Goal: Task Accomplishment & Management: Use online tool/utility

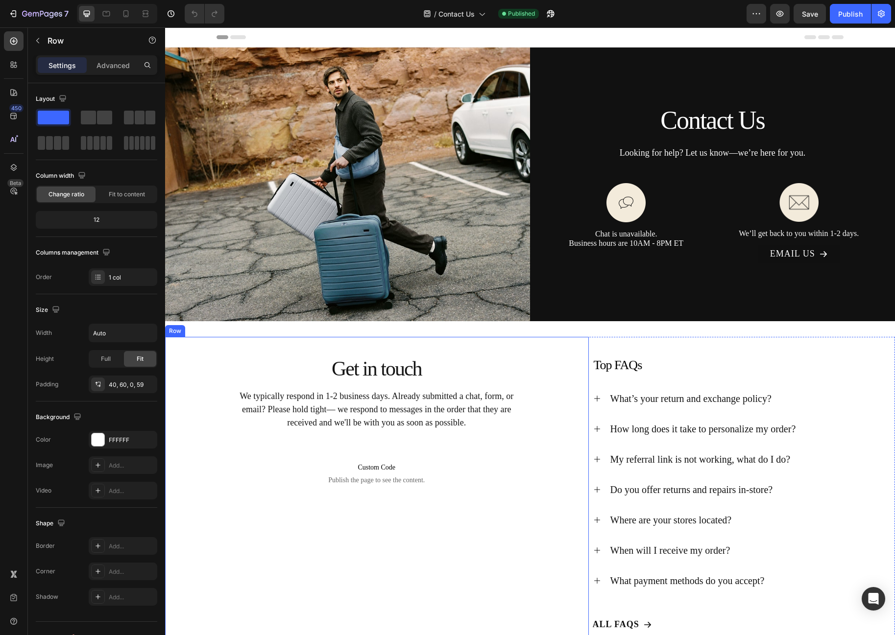
click at [288, 432] on div "Get in touch Heading We typically respond in 1-2 business days. Already submitt…" at bounding box center [376, 437] width 365 height 160
click at [111, 67] on p "Advanced" at bounding box center [112, 65] width 33 height 10
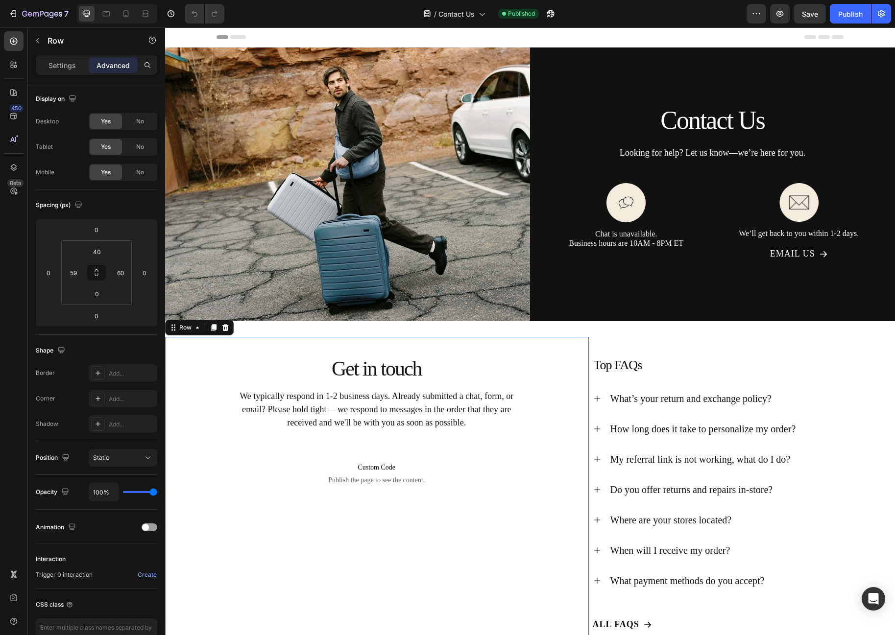
click at [48, 73] on div "Settings Advanced" at bounding box center [96, 65] width 121 height 20
click at [48, 67] on div "Settings" at bounding box center [62, 65] width 49 height 16
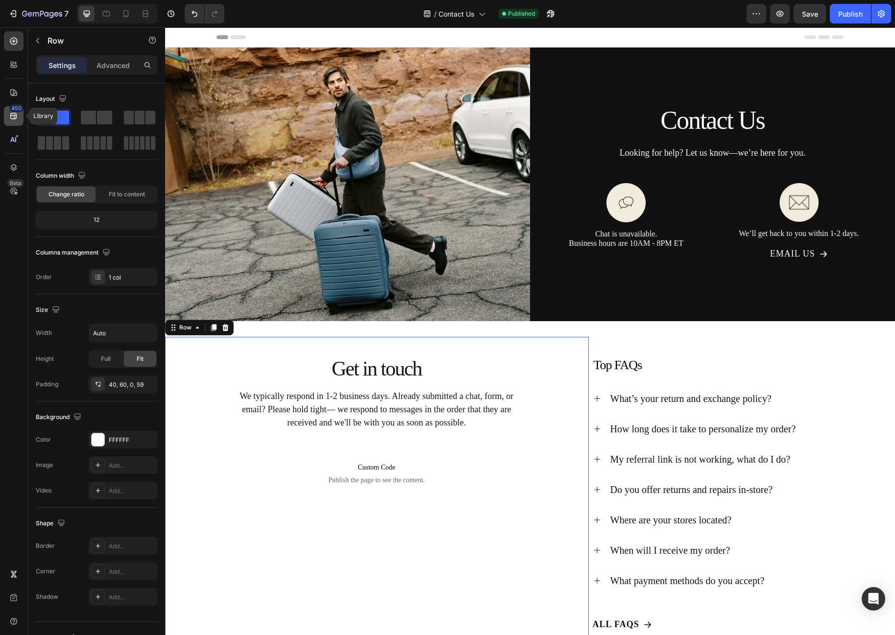
click at [15, 125] on div "450" at bounding box center [14, 116] width 20 height 20
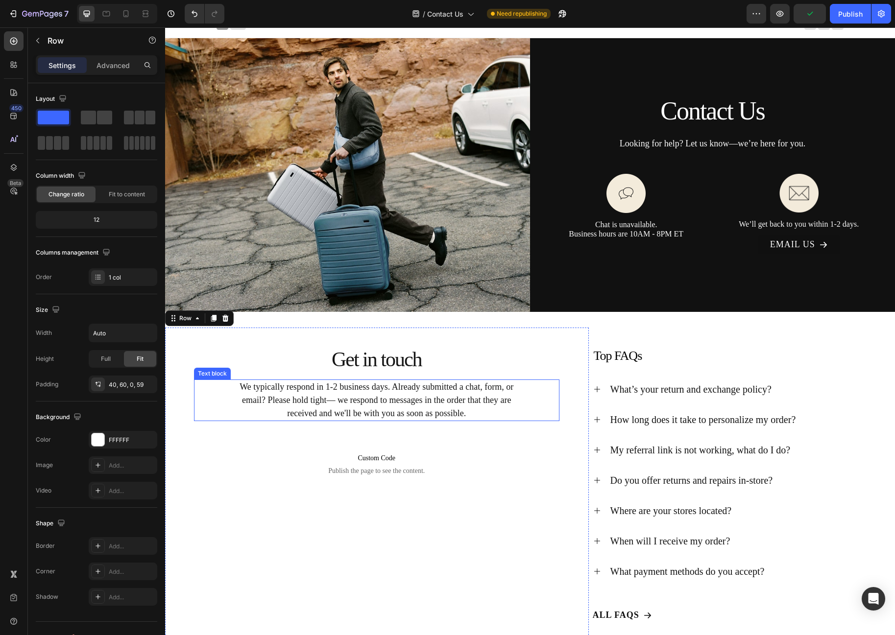
scroll to position [9, 0]
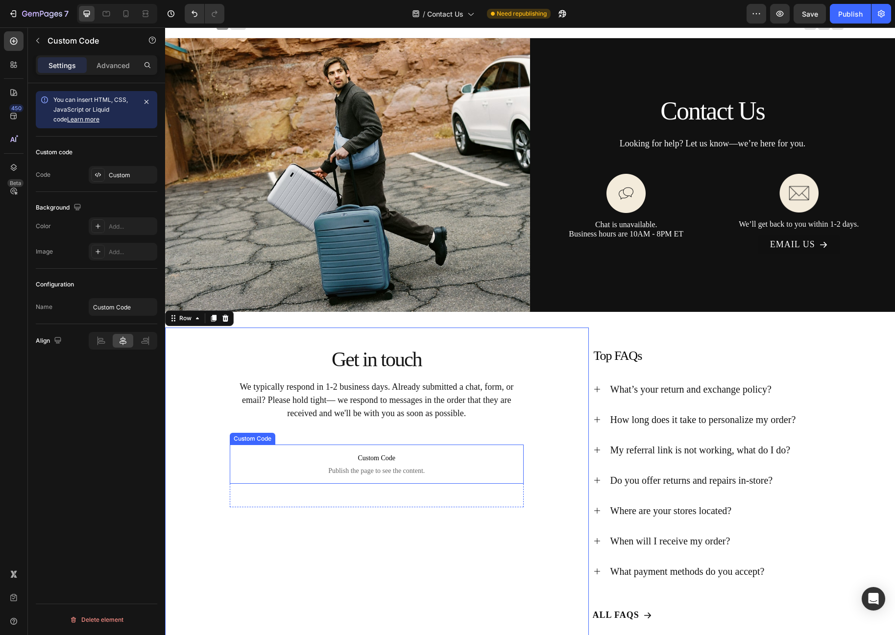
click at [385, 459] on span "Custom Code" at bounding box center [377, 458] width 294 height 12
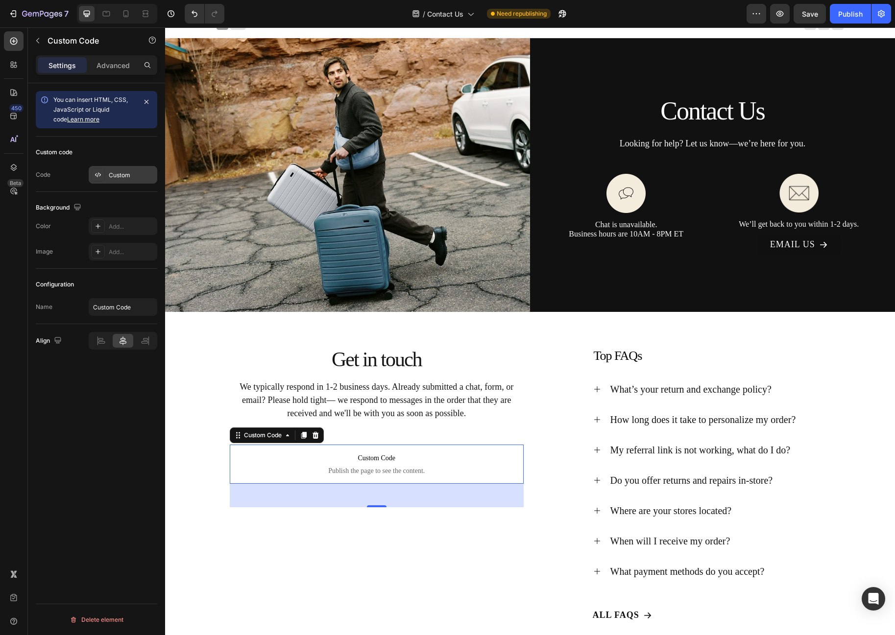
click at [123, 176] on div "Custom" at bounding box center [132, 175] width 46 height 9
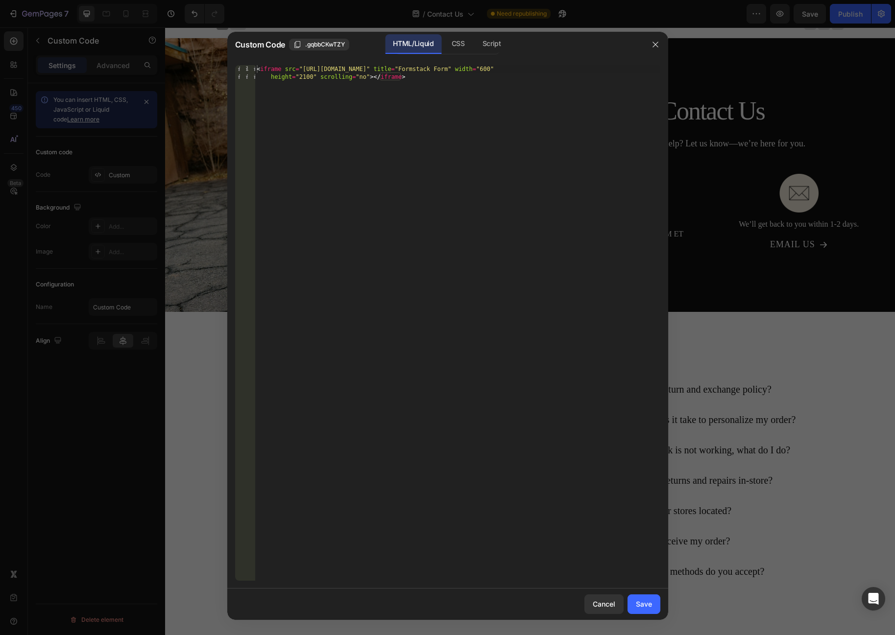
type textarea "<iframe src="[URL][DOMAIN_NAME]" title="Formstack Form" width="600" height="210…"
click at [310, 203] on div "< iframe src = "[URL][DOMAIN_NAME]" title = "Formstack Form" width = "600" heig…" at bounding box center [457, 338] width 405 height 547
click at [504, 225] on div "< iframe src = "[URL][DOMAIN_NAME]" title = "Formstack Form" width = "600" heig…" at bounding box center [457, 338] width 405 height 547
click at [496, 220] on div "< iframe src = "[URL][DOMAIN_NAME]" title = "Formstack Form" width = "600" heig…" at bounding box center [457, 338] width 405 height 547
click at [493, 218] on div "< iframe src = "[URL][DOMAIN_NAME]" title = "Formstack Form" width = "600" heig…" at bounding box center [457, 338] width 405 height 547
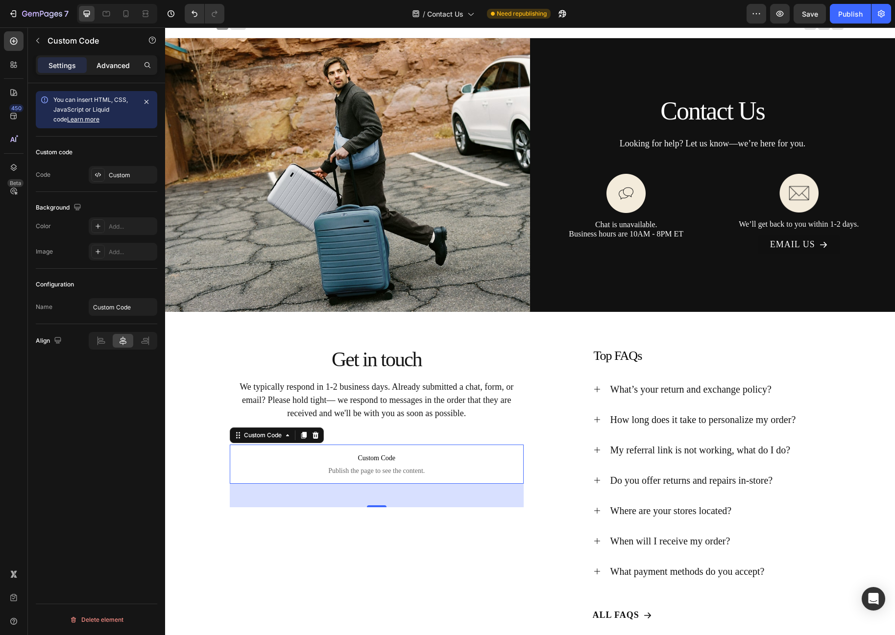
click at [109, 69] on p "Advanced" at bounding box center [112, 65] width 33 height 10
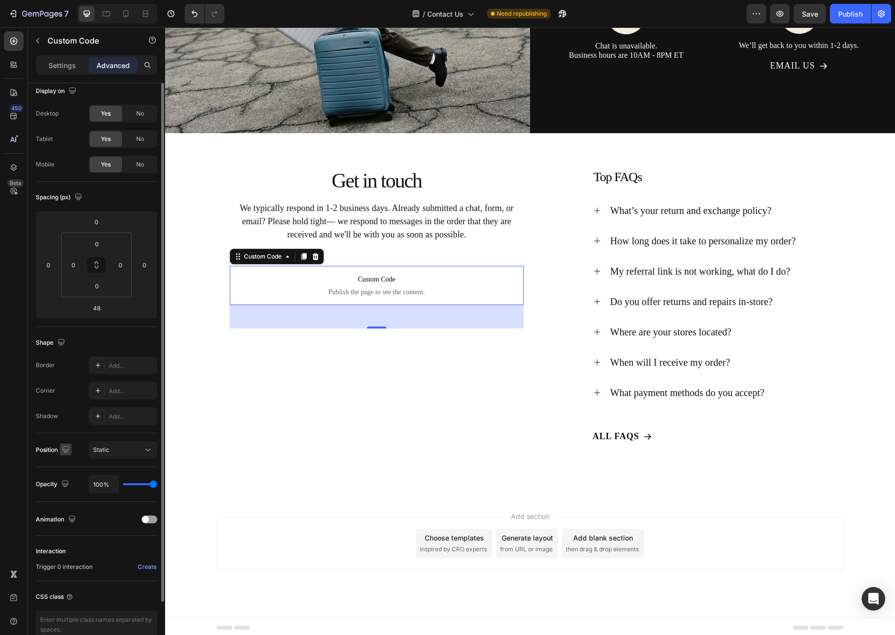
scroll to position [0, 0]
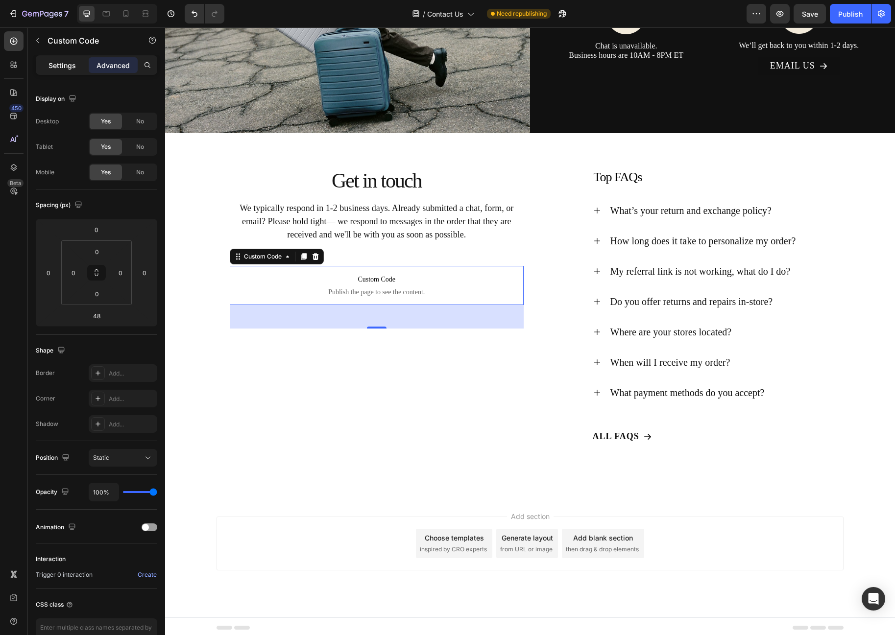
click at [65, 65] on p "Settings" at bounding box center [61, 65] width 27 height 10
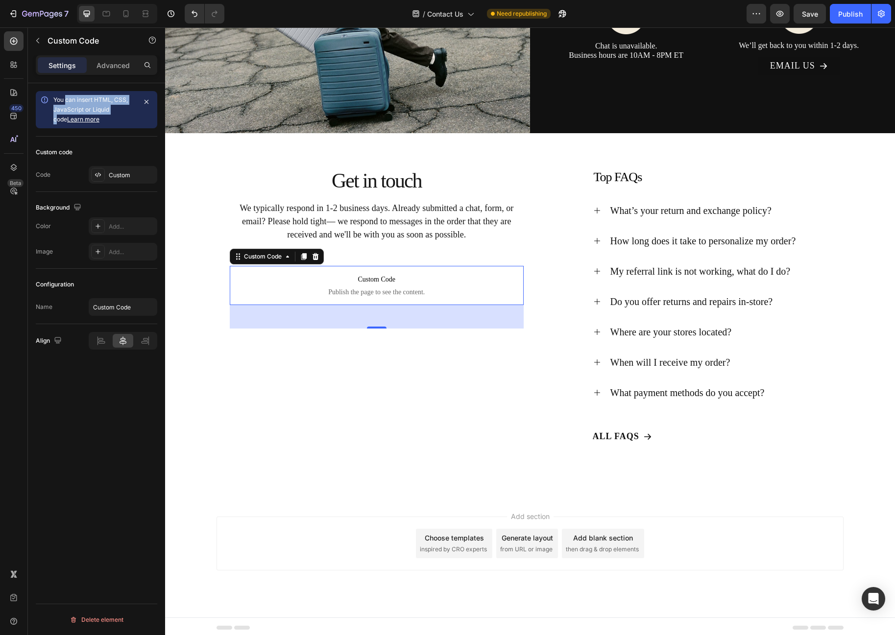
drag, startPoint x: 68, startPoint y: 101, endPoint x: 115, endPoint y: 111, distance: 48.6
click at [115, 111] on span "You can insert HTML, CSS, JavaScript or Liquid code Learn more" at bounding box center [90, 109] width 74 height 27
click at [116, 175] on div "Custom" at bounding box center [132, 175] width 46 height 9
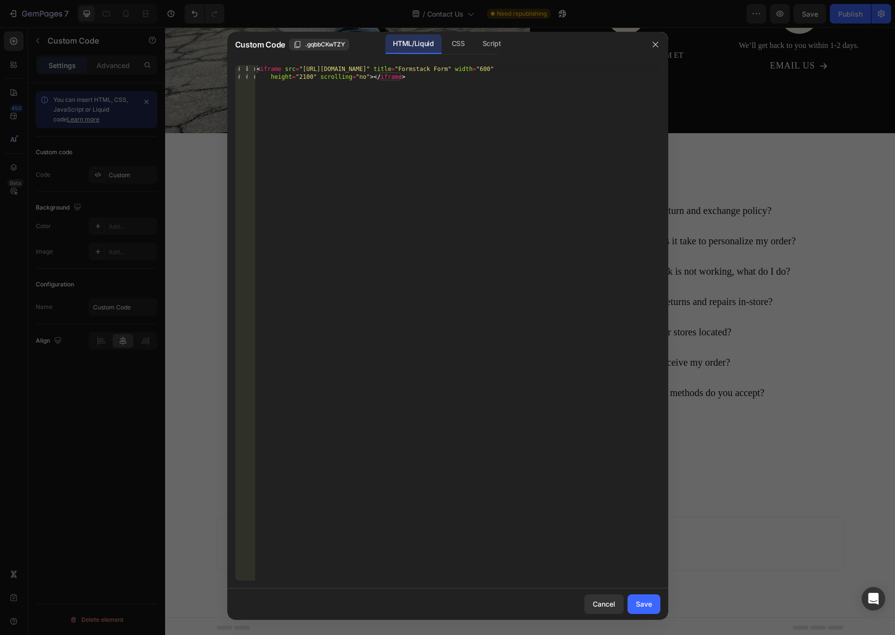
type textarea "<iframe src="[URL][DOMAIN_NAME]" title="Formstack Form" width="600" height="210…"
click at [383, 132] on div "< iframe src = "[URL][DOMAIN_NAME]" title = "Formstack Form" width = "600" heig…" at bounding box center [457, 338] width 405 height 547
click at [488, 50] on div "Script" at bounding box center [492, 44] width 34 height 20
click at [444, 48] on div "HTML/Liquid" at bounding box center [458, 44] width 29 height 20
click at [433, 87] on div "< iframe src = "[URL][DOMAIN_NAME]" title = "Formstack Form" width = "600" heig…" at bounding box center [457, 338] width 405 height 547
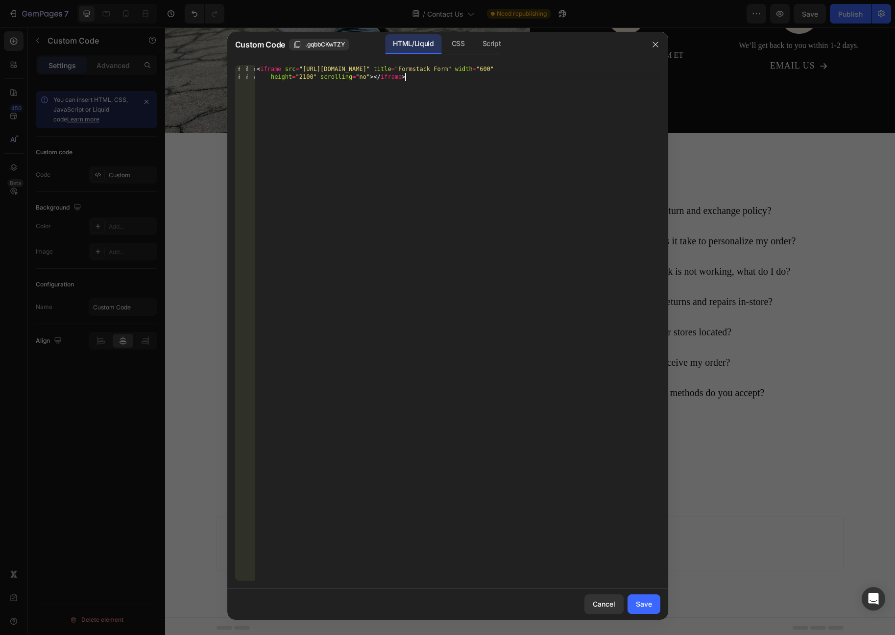
click at [433, 82] on div "< iframe src = "[URL][DOMAIN_NAME]" title = "Formstack Form" width = "600" heig…" at bounding box center [457, 338] width 405 height 547
click at [437, 82] on div "< iframe src = "[URL][DOMAIN_NAME]" title = "Formstack Form" width = "600" heig…" at bounding box center [457, 338] width 405 height 547
click at [438, 81] on div "< iframe src = "[URL][DOMAIN_NAME]" title = "Formstack Form" width = "600" heig…" at bounding box center [457, 338] width 405 height 547
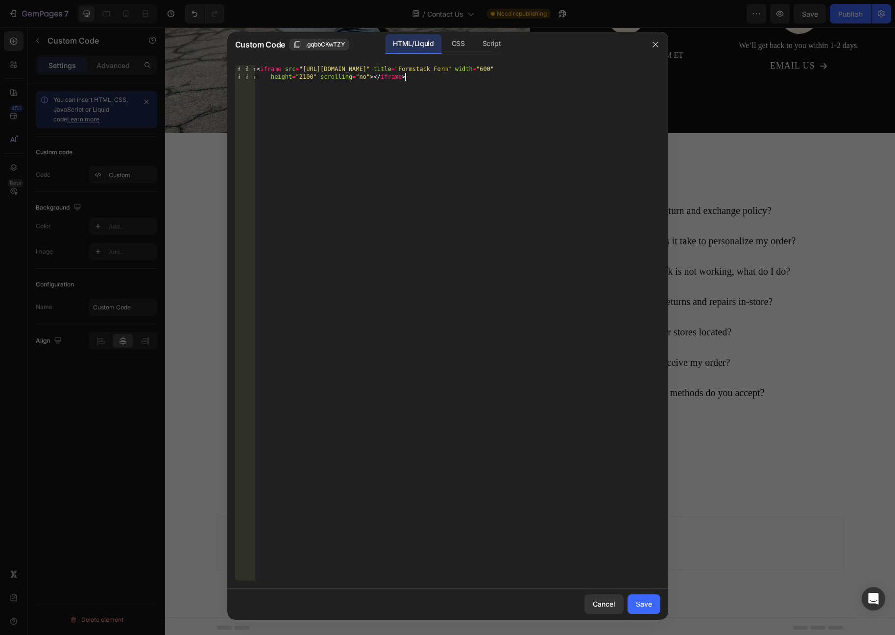
click at [526, 117] on div "< iframe src = "[URL][DOMAIN_NAME]" title = "Formstack Form" width = "600" heig…" at bounding box center [457, 338] width 405 height 547
click at [492, 52] on div "Script" at bounding box center [492, 44] width 34 height 20
click at [480, 70] on div "Insert the Javascript code to add interaction and animation to your content her…" at bounding box center [437, 69] width 357 height 7
click at [736, 198] on div at bounding box center [447, 317] width 895 height 635
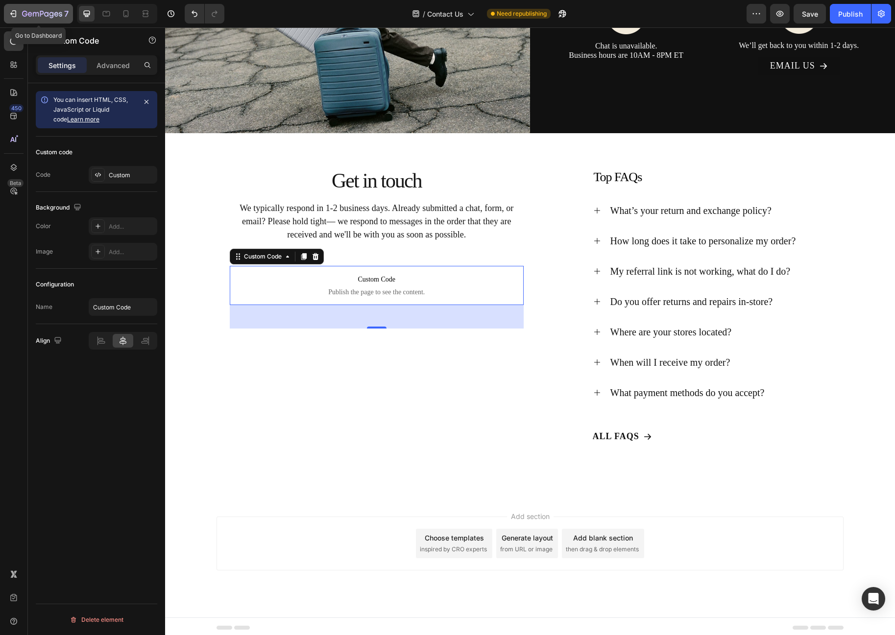
click at [10, 18] on icon "button" at bounding box center [13, 14] width 10 height 10
